Goal: Navigation & Orientation: Find specific page/section

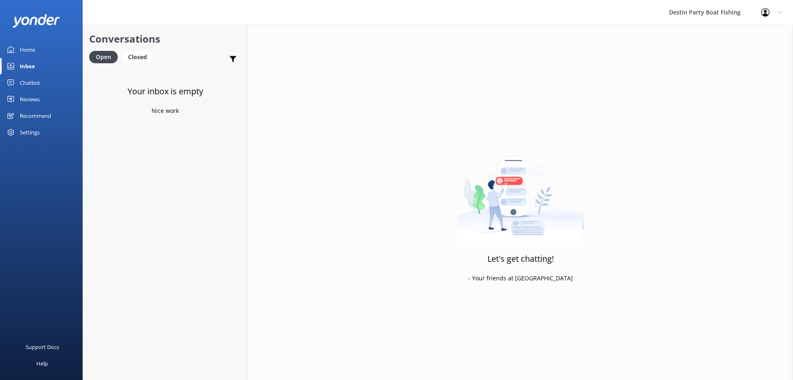
click at [33, 101] on div "Reviews" at bounding box center [30, 99] width 20 height 17
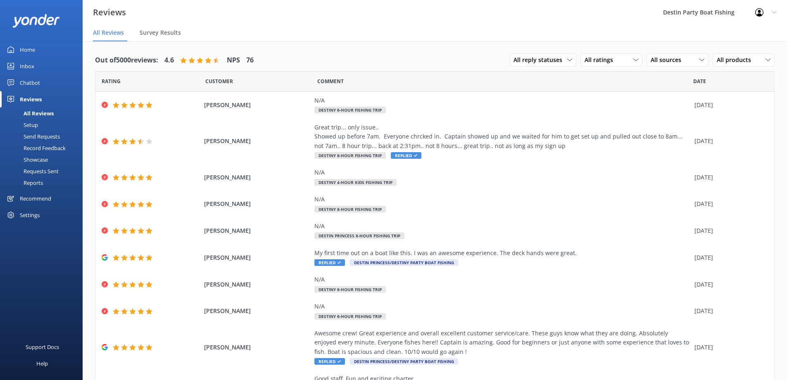
click at [30, 67] on div "Inbox" at bounding box center [27, 66] width 14 height 17
